Goal: Go to known website: Go to known website

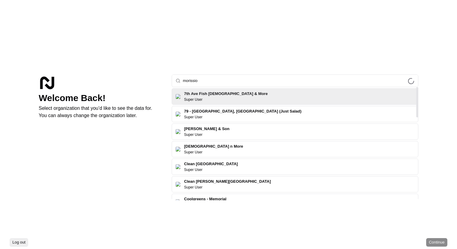
type input "morission"
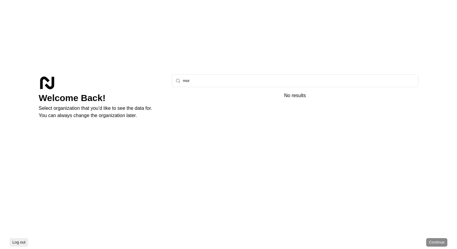
type input "mori"
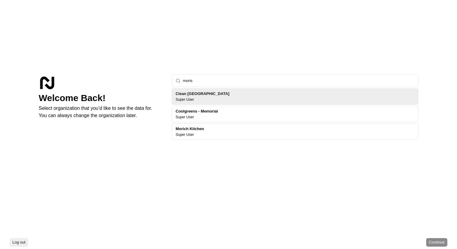
type input "moriss"
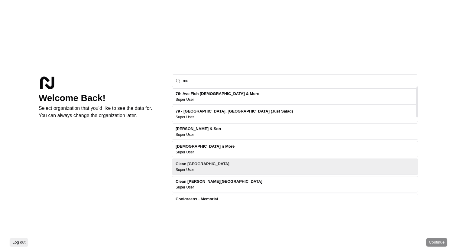
type input "m"
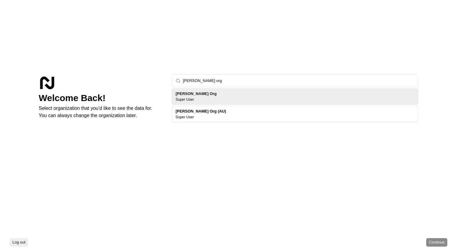
type input "[PERSON_NAME] org"
click button "Continue" at bounding box center [436, 242] width 21 height 8
